Goal: Register for event/course

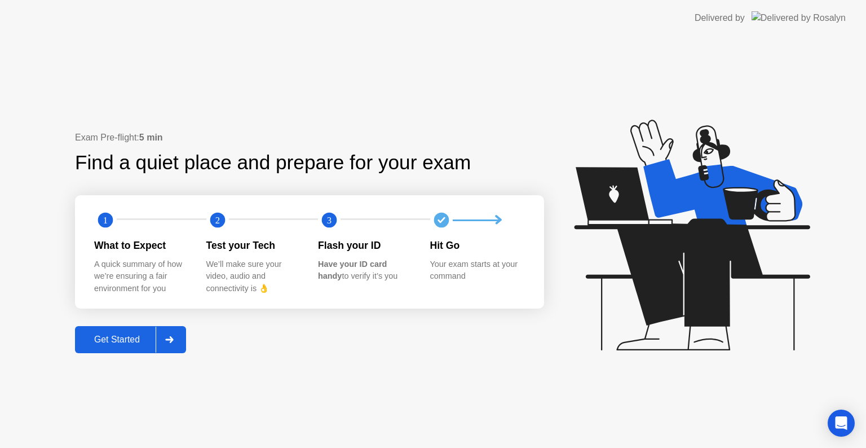
click at [126, 343] on div "Get Started" at bounding box center [116, 339] width 77 height 10
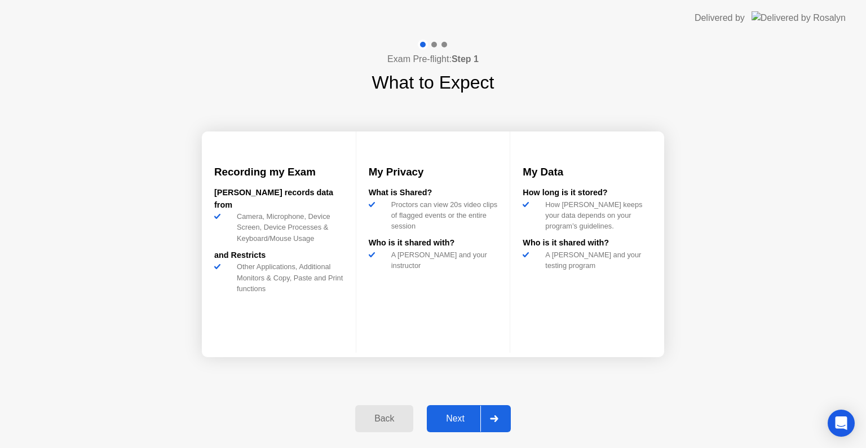
click at [453, 428] on button "Next" at bounding box center [469, 418] width 84 height 27
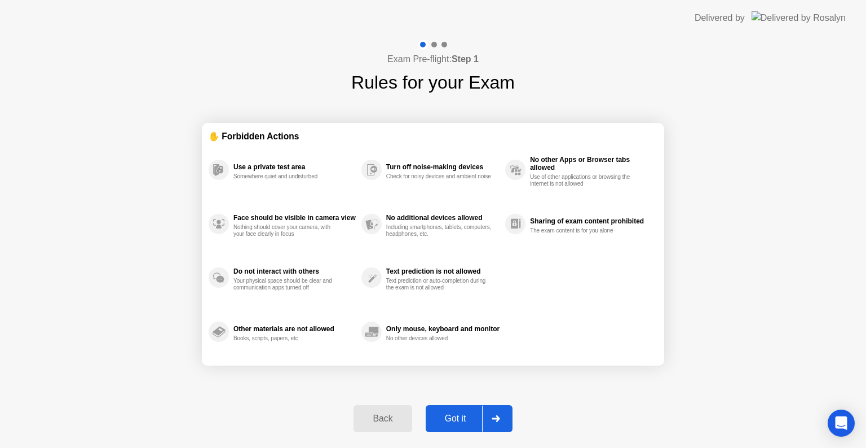
click at [464, 416] on div "Got it" at bounding box center [455, 418] width 53 height 10
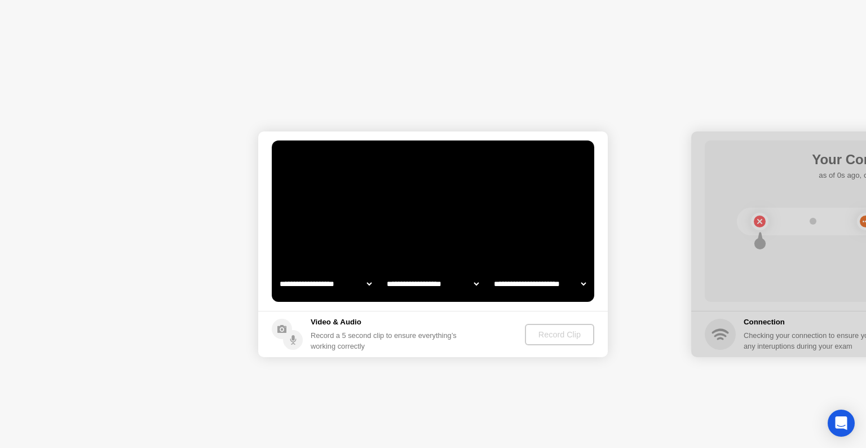
select select "**********"
select select "*******"
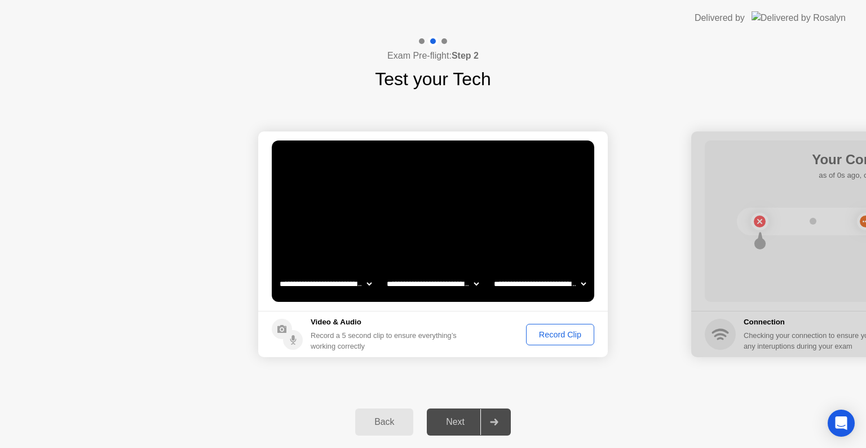
click at [559, 334] on div "Record Clip" at bounding box center [560, 334] width 60 height 9
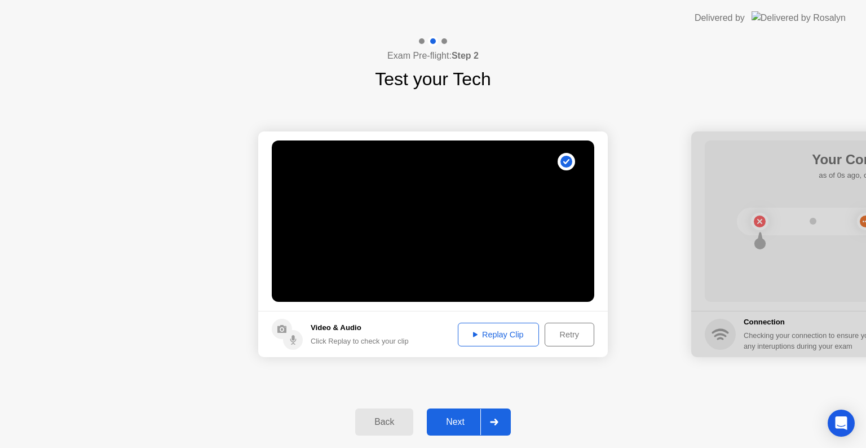
click at [461, 423] on div "Next" at bounding box center [455, 422] width 50 height 10
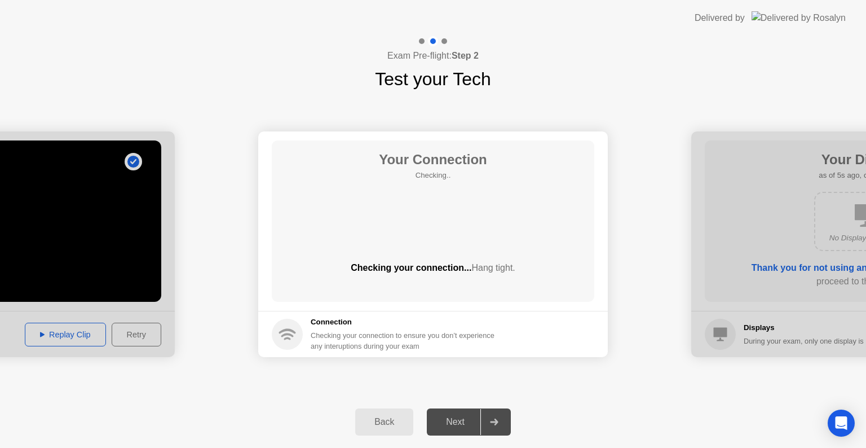
click at [461, 423] on div "Next" at bounding box center [455, 422] width 50 height 10
click at [449, 393] on div "**********" at bounding box center [433, 243] width 866 height 303
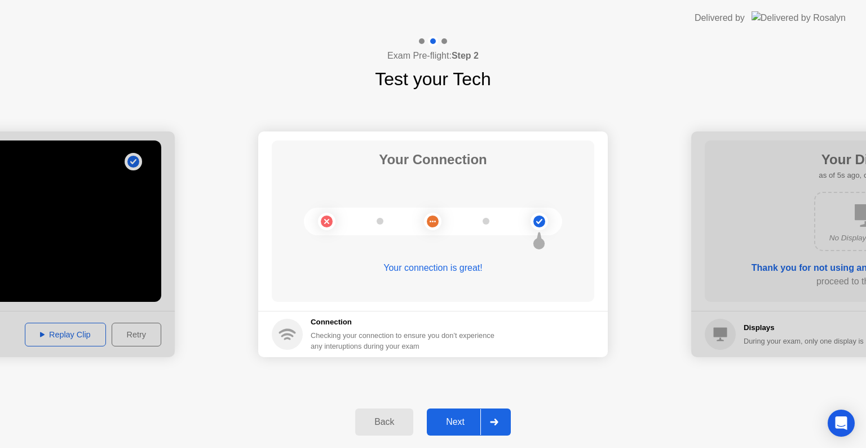
click at [449, 393] on div "**********" at bounding box center [433, 243] width 866 height 303
click at [449, 425] on div "Next" at bounding box center [455, 422] width 50 height 10
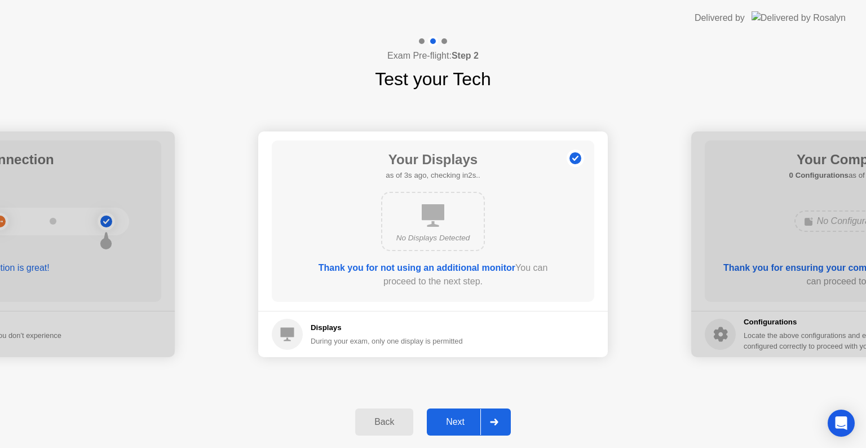
click at [449, 425] on div "Next" at bounding box center [455, 422] width 50 height 10
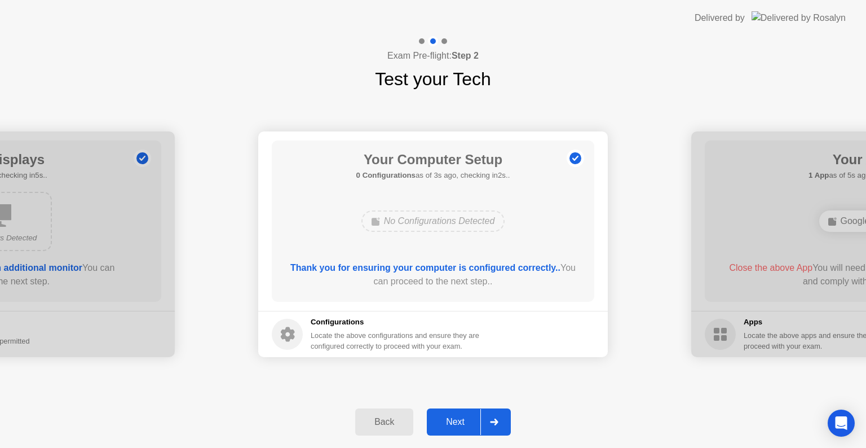
click at [449, 425] on div "Next" at bounding box center [455, 422] width 50 height 10
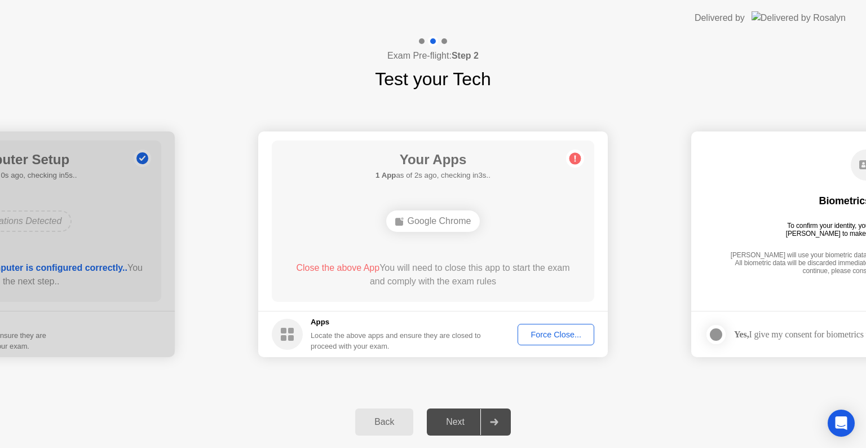
click at [449, 425] on div "Next" at bounding box center [455, 422] width 50 height 10
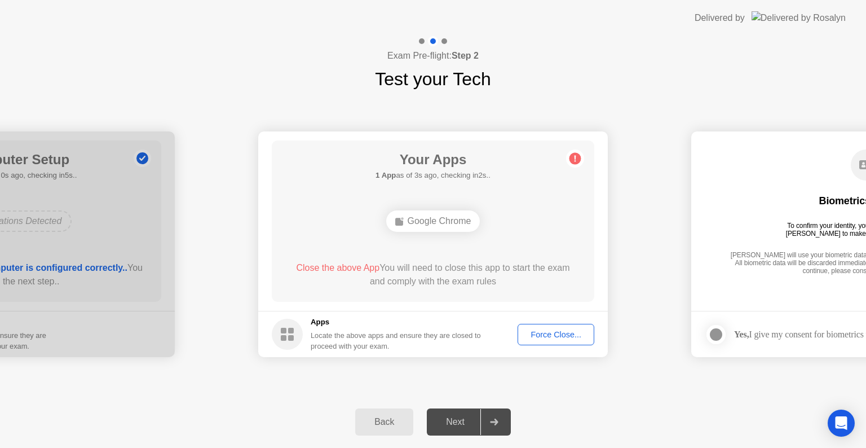
click at [449, 425] on div "Next" at bounding box center [455, 422] width 50 height 10
click at [459, 417] on div "Next" at bounding box center [455, 422] width 50 height 10
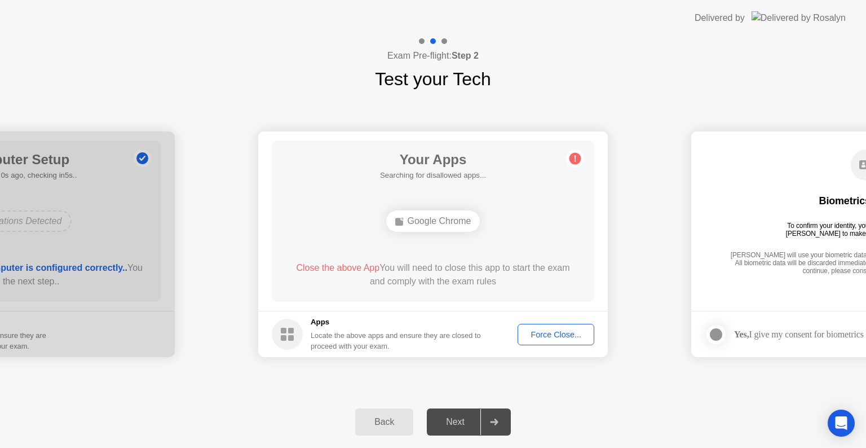
click at [459, 417] on div "Next" at bounding box center [455, 422] width 50 height 10
click at [551, 330] on div "Force Close..." at bounding box center [555, 334] width 69 height 9
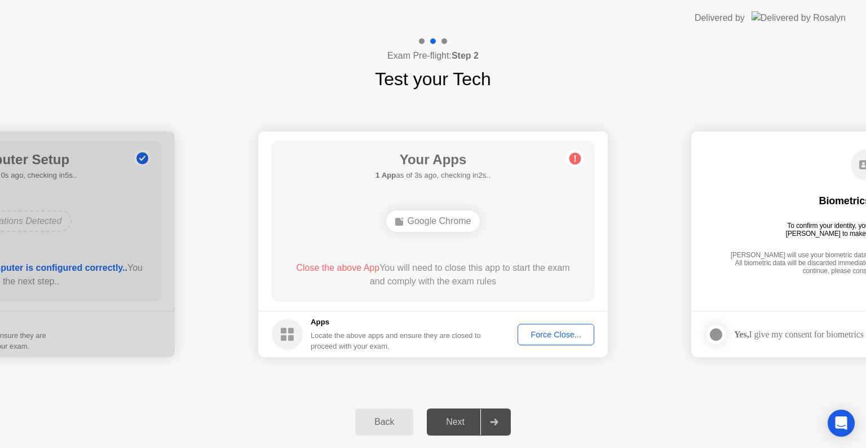
click at [461, 420] on div "Next" at bounding box center [455, 422] width 50 height 10
click at [532, 336] on div "Force Close..." at bounding box center [555, 334] width 69 height 9
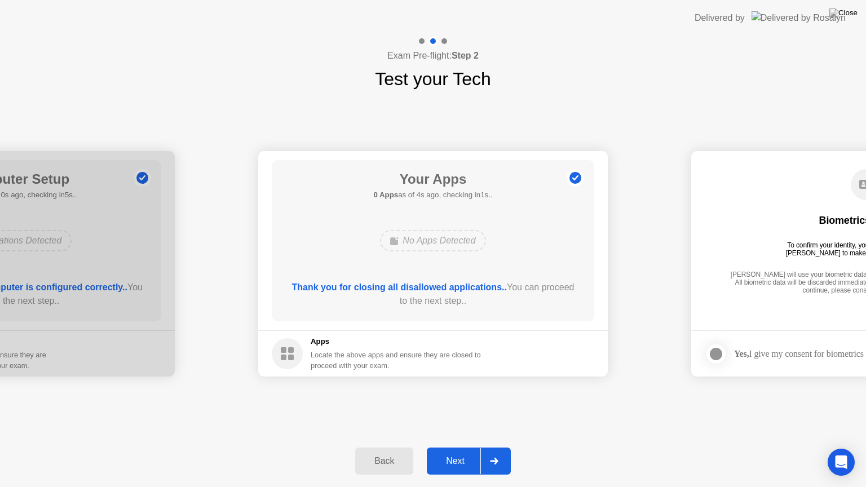
click at [453, 447] on div "Next" at bounding box center [455, 461] width 50 height 10
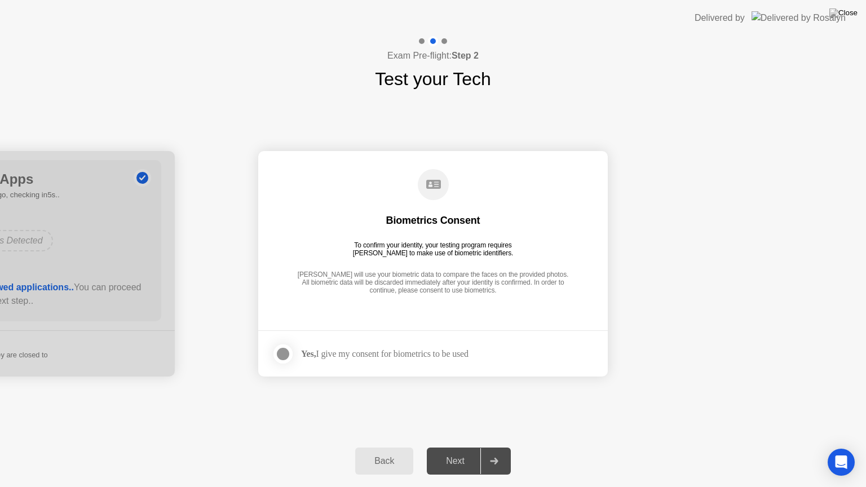
click at [453, 447] on div "Next" at bounding box center [455, 461] width 50 height 10
click at [282, 354] on div at bounding box center [283, 354] width 14 height 14
click at [454, 447] on div "Next" at bounding box center [455, 461] width 50 height 10
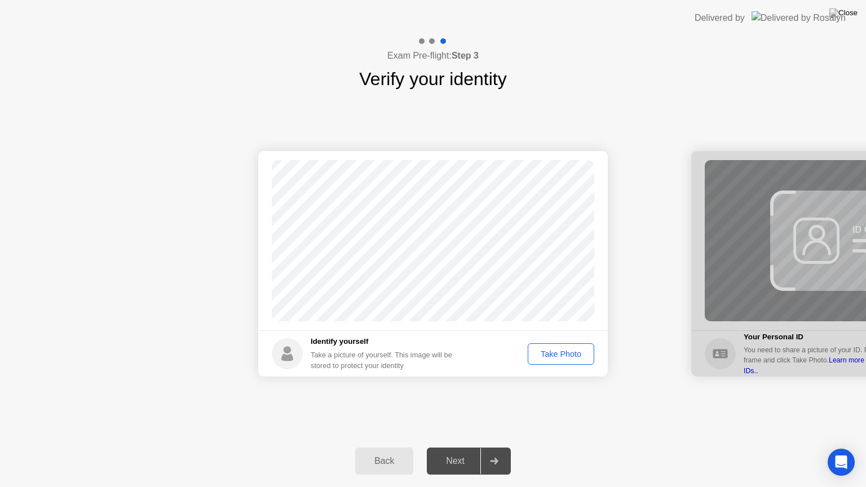
click at [554, 354] on div "Take Photo" at bounding box center [561, 354] width 59 height 9
click at [464, 447] on div "Next" at bounding box center [455, 461] width 50 height 10
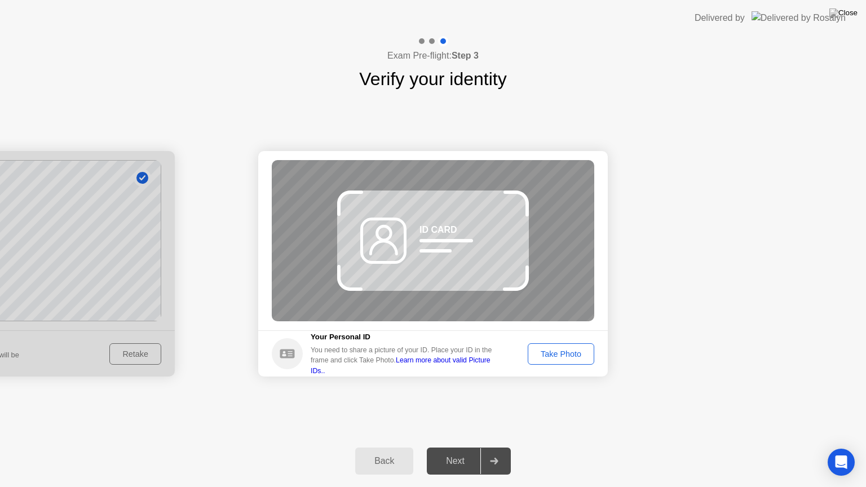
click at [548, 356] on div "Take Photo" at bounding box center [561, 354] width 59 height 9
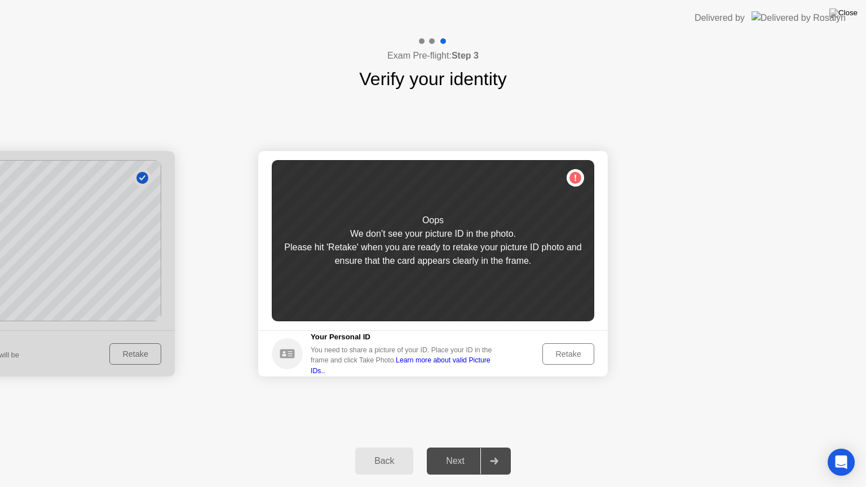
click at [548, 356] on div "Retake" at bounding box center [568, 354] width 44 height 9
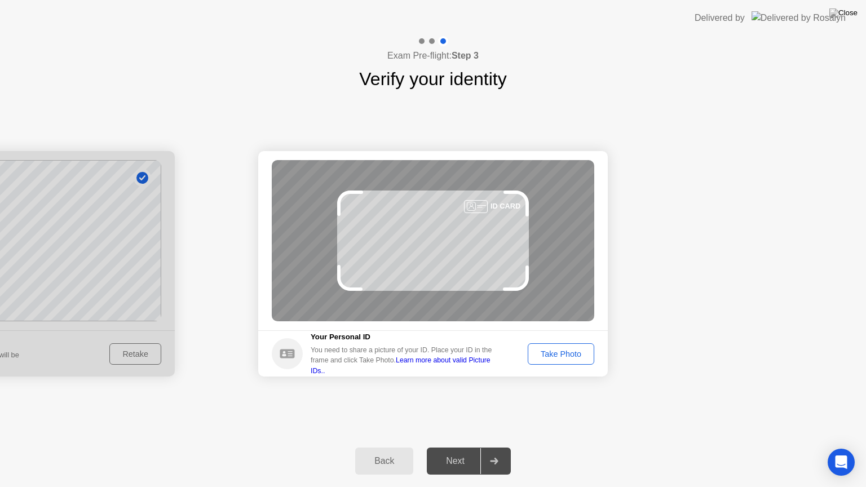
click at [548, 356] on div "Take Photo" at bounding box center [561, 354] width 59 height 9
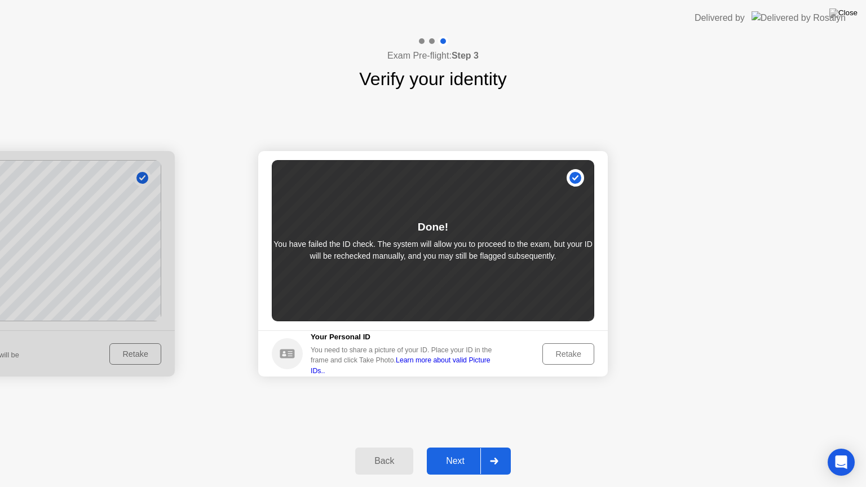
click at [453, 447] on div "Next" at bounding box center [455, 461] width 50 height 10
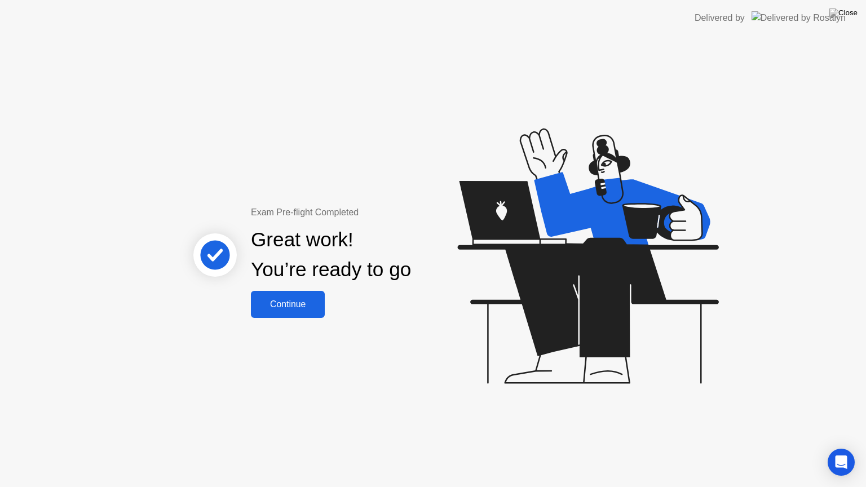
click at [291, 299] on div "Continue" at bounding box center [287, 304] width 67 height 10
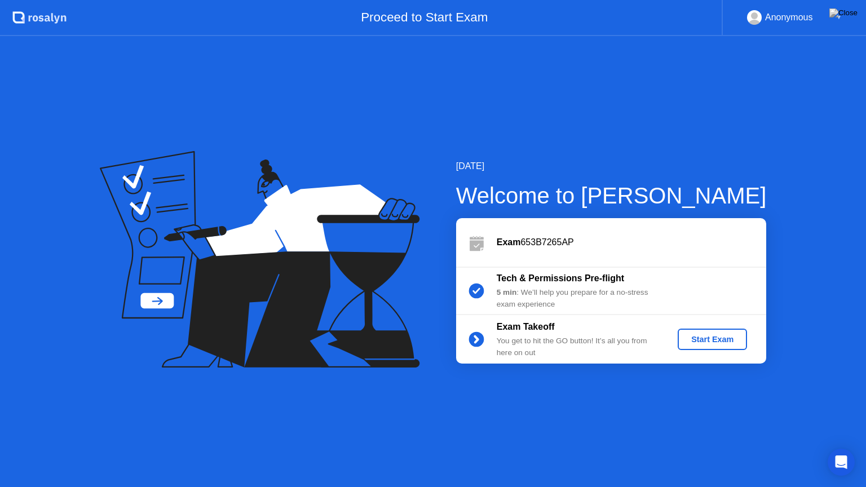
click at [701, 340] on div "Start Exam" at bounding box center [712, 339] width 60 height 9
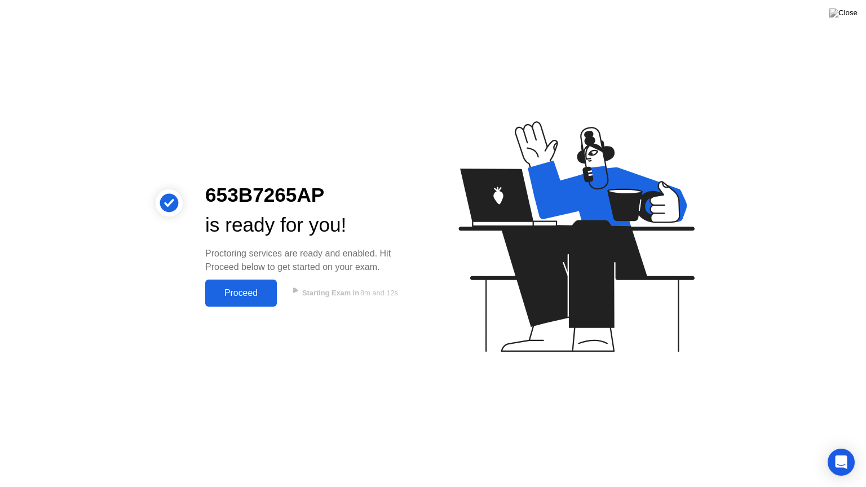
click at [256, 293] on div "Proceed" at bounding box center [241, 293] width 65 height 10
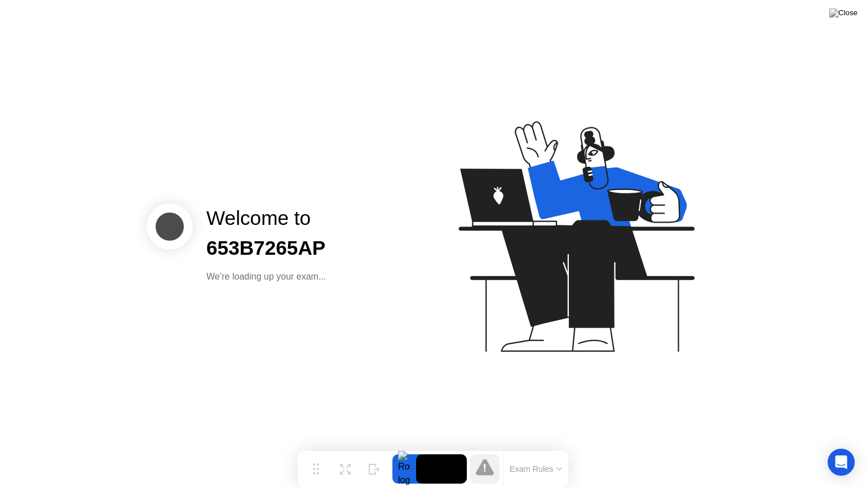
click at [560, 447] on button "Exam Rules" at bounding box center [536, 469] width 60 height 10
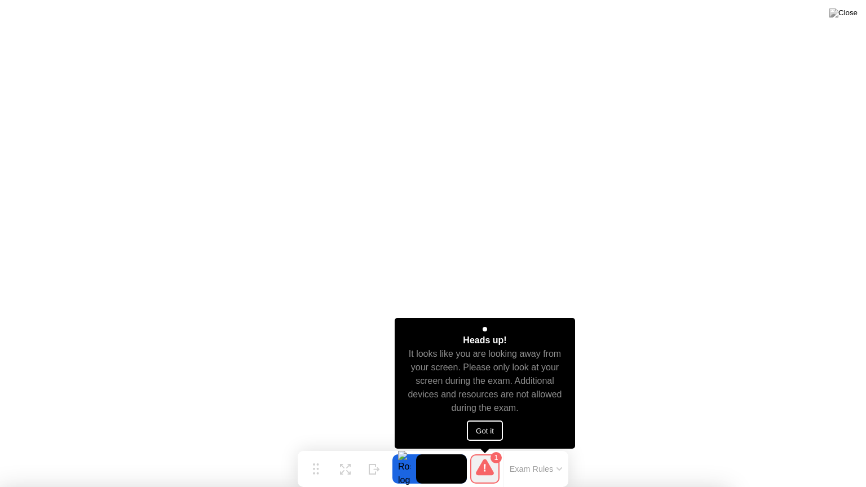
click at [497, 435] on button "Got it" at bounding box center [485, 431] width 36 height 20
